Goal: Task Accomplishment & Management: Use online tool/utility

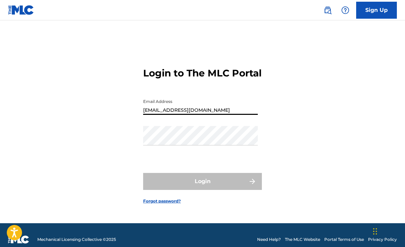
type input "[EMAIL_ADDRESS][DOMAIN_NAME]"
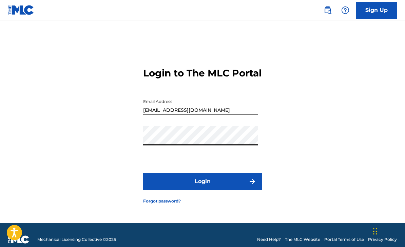
click at [203, 190] on button "Login" at bounding box center [202, 181] width 119 height 17
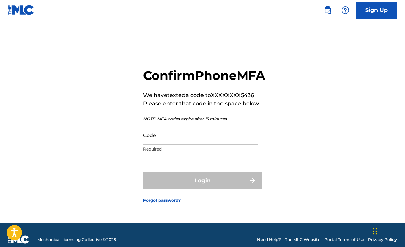
click at [213, 145] on input "Code" at bounding box center [200, 134] width 115 height 19
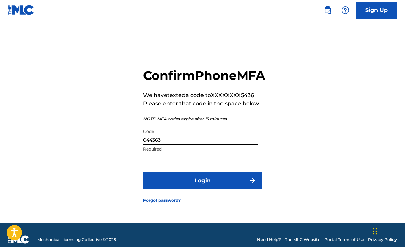
type input "044363"
click at [241, 189] on button "Login" at bounding box center [202, 180] width 119 height 17
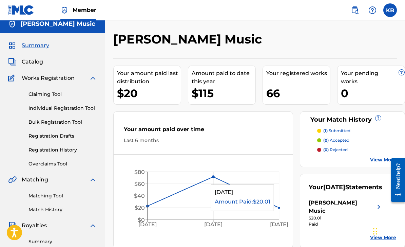
scroll to position [5, 0]
click at [32, 58] on span "Catalog" at bounding box center [32, 62] width 21 height 8
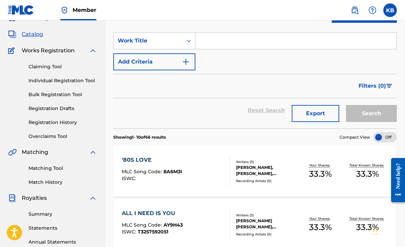
scroll to position [34, 0]
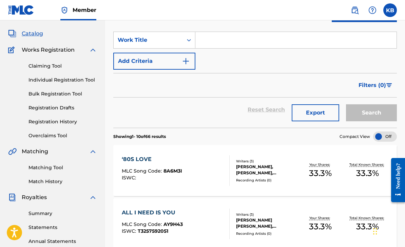
click at [78, 74] on div "Claiming Tool Individual Registration Tool Bulk Registration Tool Registration …" at bounding box center [52, 96] width 89 height 85
click at [81, 81] on link "Individual Registration Tool" at bounding box center [63, 79] width 69 height 7
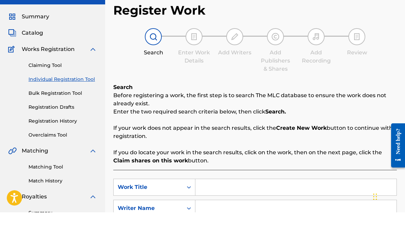
scroll to position [34, 0]
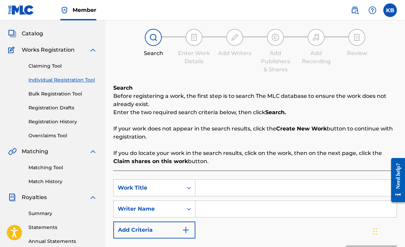
click at [49, 73] on div "Claiming Tool Individual Registration Tool Bulk Registration Tool Registration …" at bounding box center [52, 96] width 89 height 85
click at [52, 67] on link "Claiming Tool" at bounding box center [63, 65] width 69 height 7
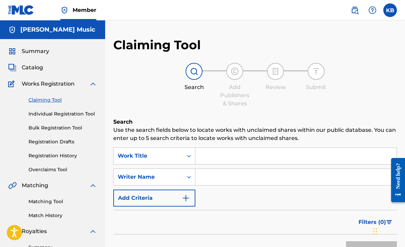
click at [297, 160] on input "Search Form" at bounding box center [296, 156] width 201 height 16
click at [297, 181] on input "Search Form" at bounding box center [296, 177] width 201 height 16
click at [372, 246] on button "Search" at bounding box center [371, 249] width 51 height 17
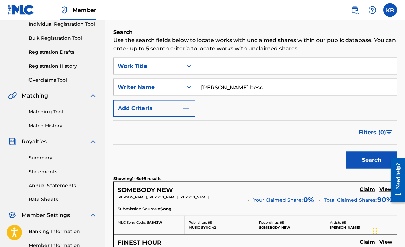
scroll to position [90, 0]
type input "[PERSON_NAME]"
click at [372, 160] on button "Search" at bounding box center [371, 159] width 51 height 17
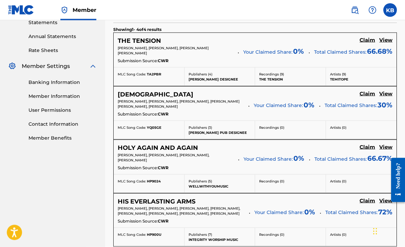
scroll to position [239, 0]
